Goal: Transaction & Acquisition: Book appointment/travel/reservation

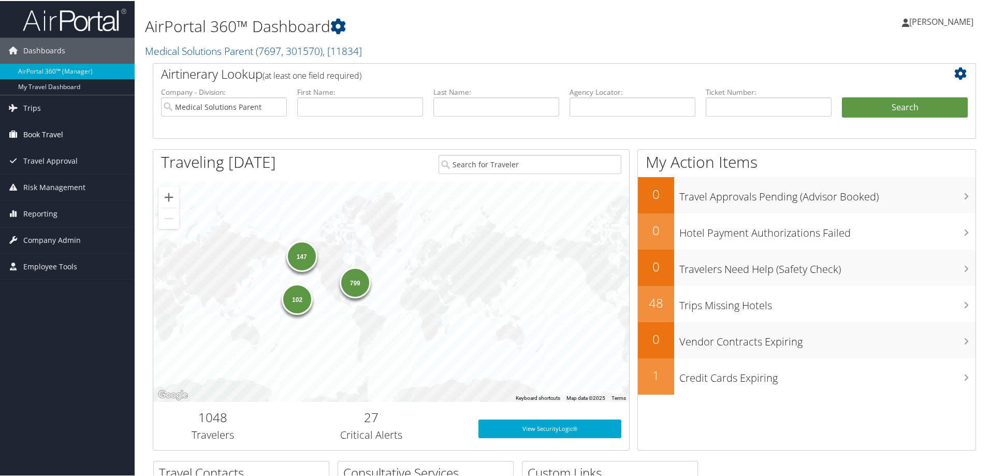
click at [49, 134] on span "Book Travel" at bounding box center [43, 134] width 40 height 26
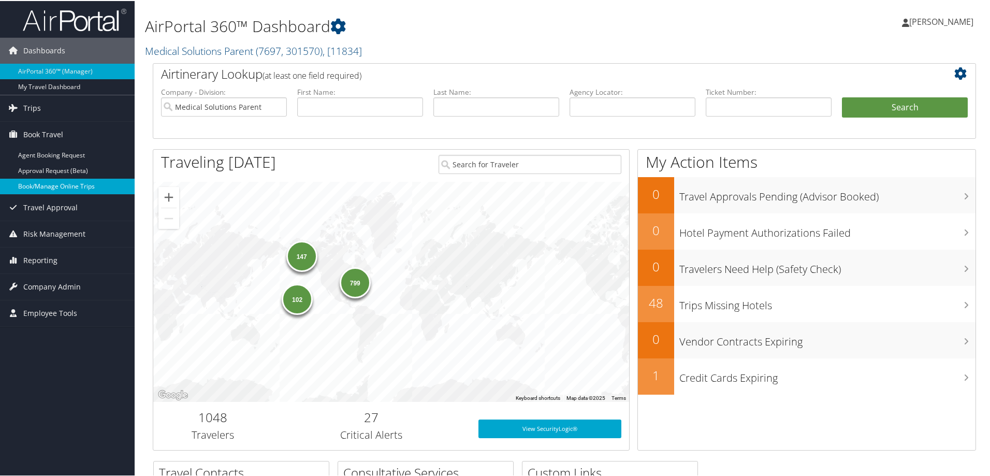
click at [44, 187] on link "Book/Manage Online Trips" at bounding box center [67, 186] width 135 height 16
